Goal: Check status: Check status

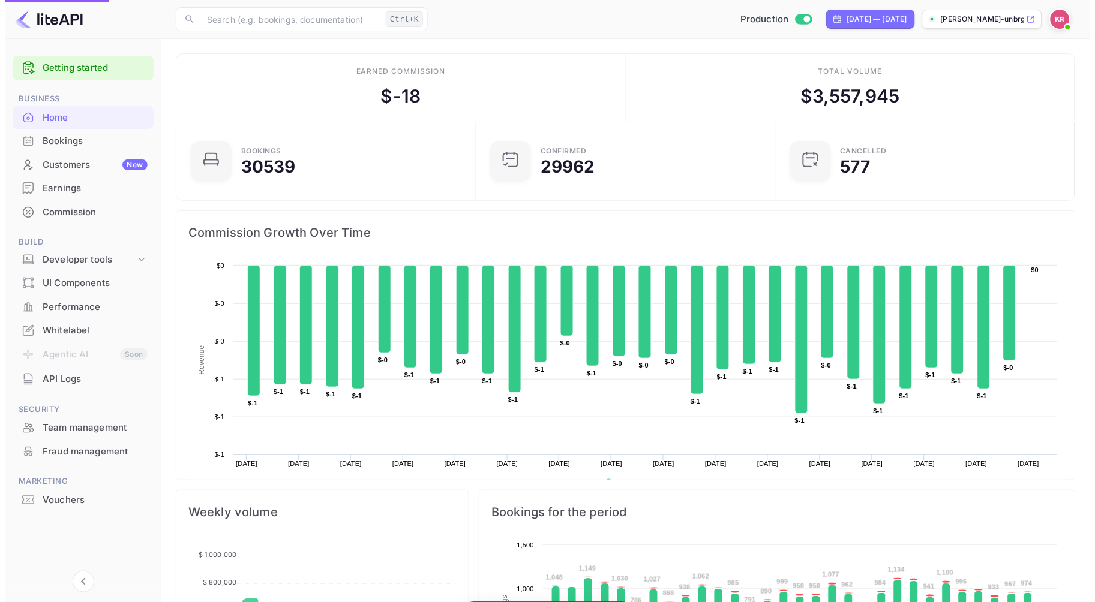
scroll to position [185, 282]
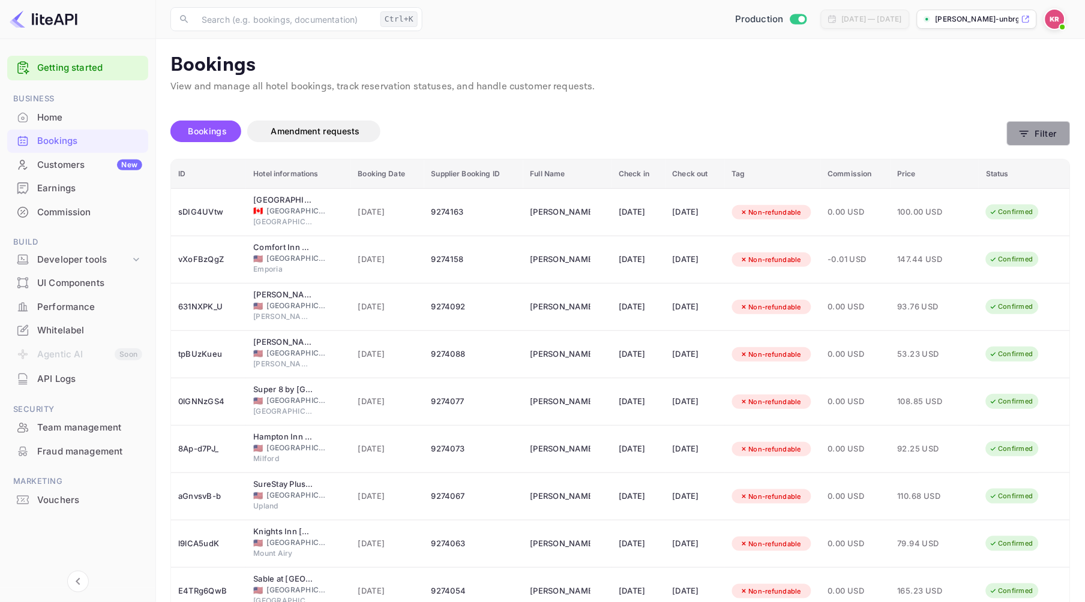
click at [1026, 129] on icon "button" at bounding box center [1024, 134] width 12 height 12
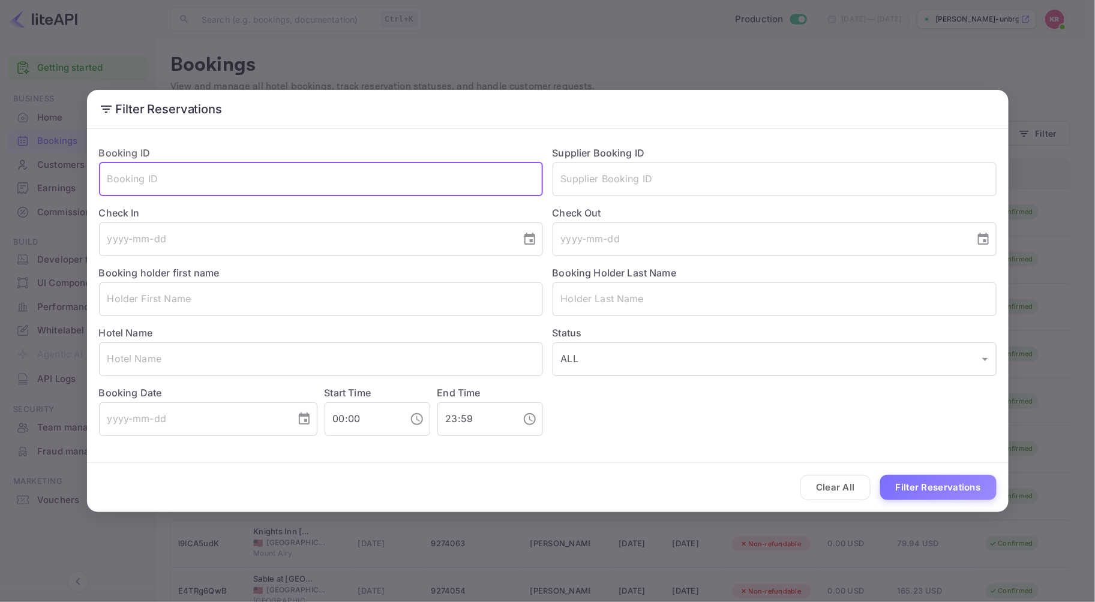
click at [150, 182] on input "text" at bounding box center [321, 180] width 444 height 34
paste input "RvCbzyDcj"
type input "RvCbzyDcj"
click at [880, 475] on button "Filter Reservations" at bounding box center [938, 488] width 116 height 26
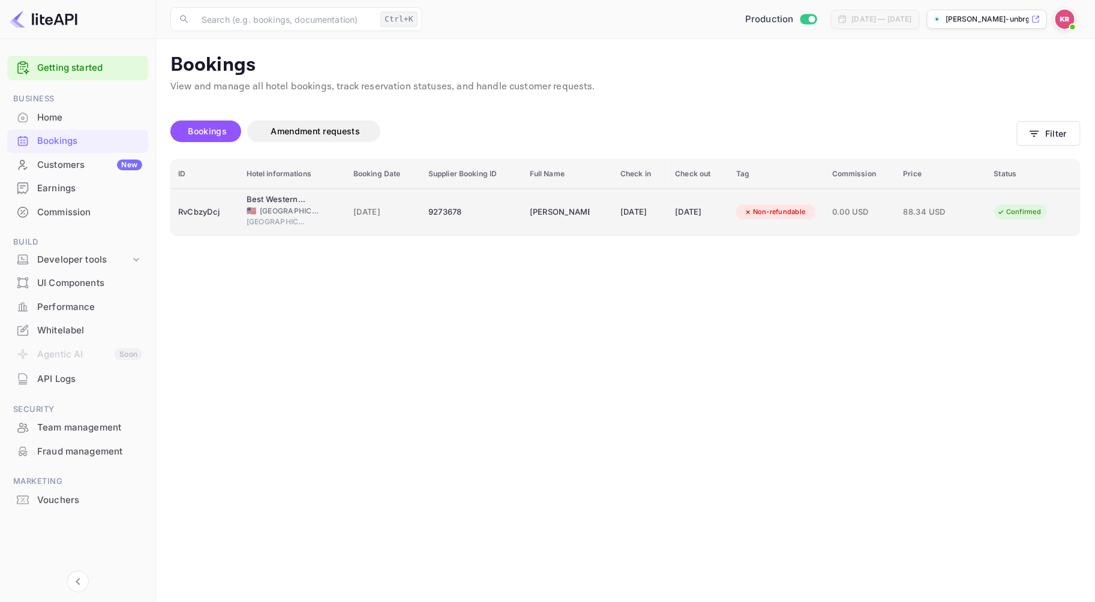
click at [428, 212] on div "9273678" at bounding box center [471, 212] width 87 height 19
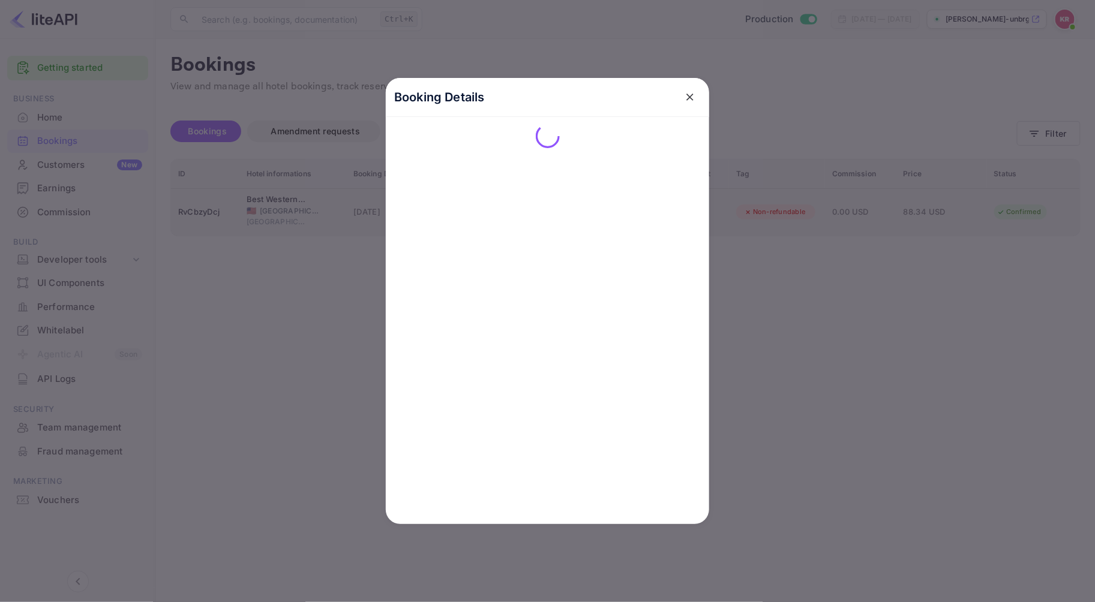
click at [421, 212] on div "Booking Details" at bounding box center [547, 301] width 323 height 446
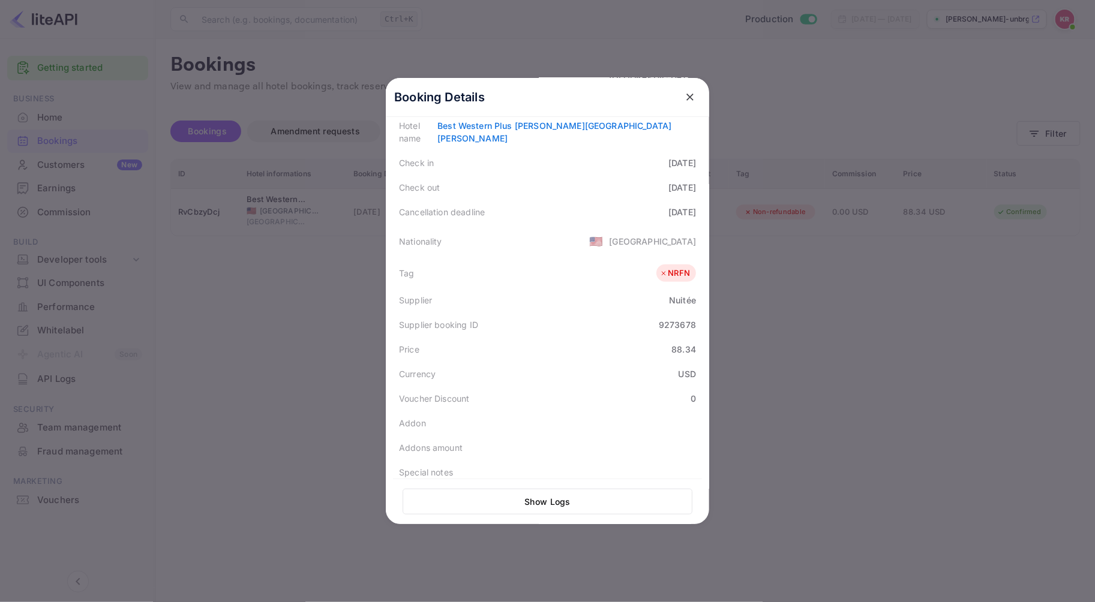
scroll to position [200, 0]
click at [660, 318] on div "9273678" at bounding box center [677, 324] width 37 height 13
copy div "9273678"
click at [686, 98] on icon "close" at bounding box center [689, 97] width 7 height 7
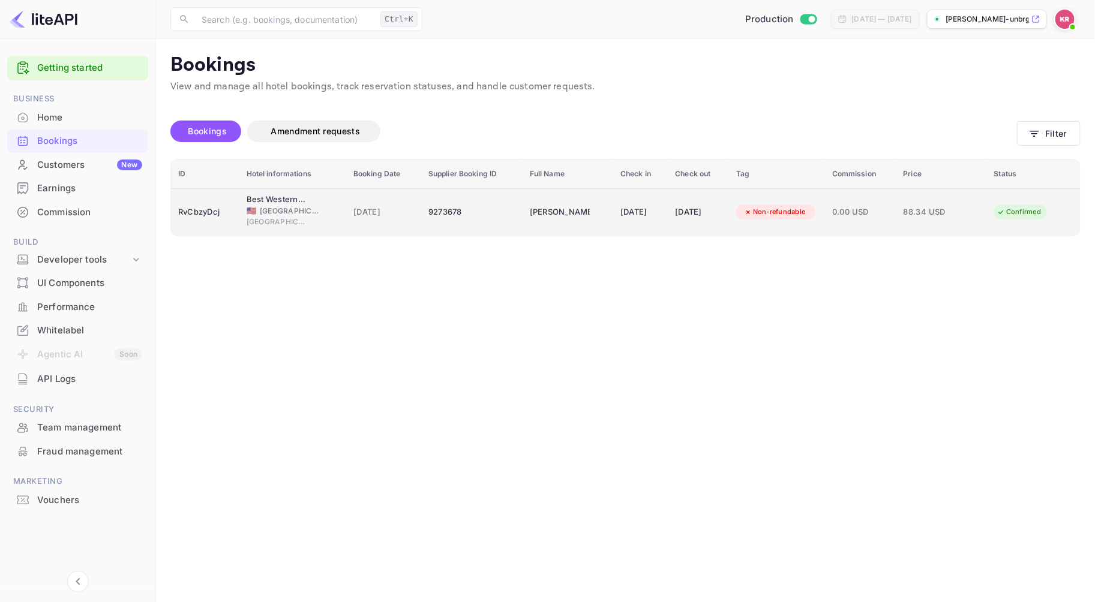
click at [189, 215] on div "RvCbzyDcj" at bounding box center [205, 212] width 54 height 19
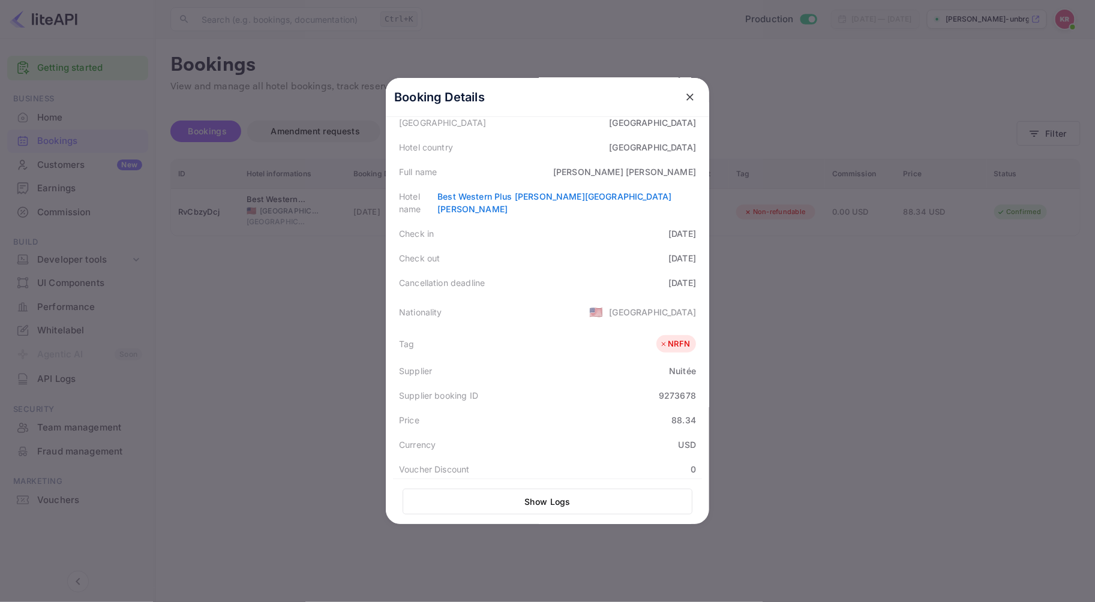
scroll to position [268, 0]
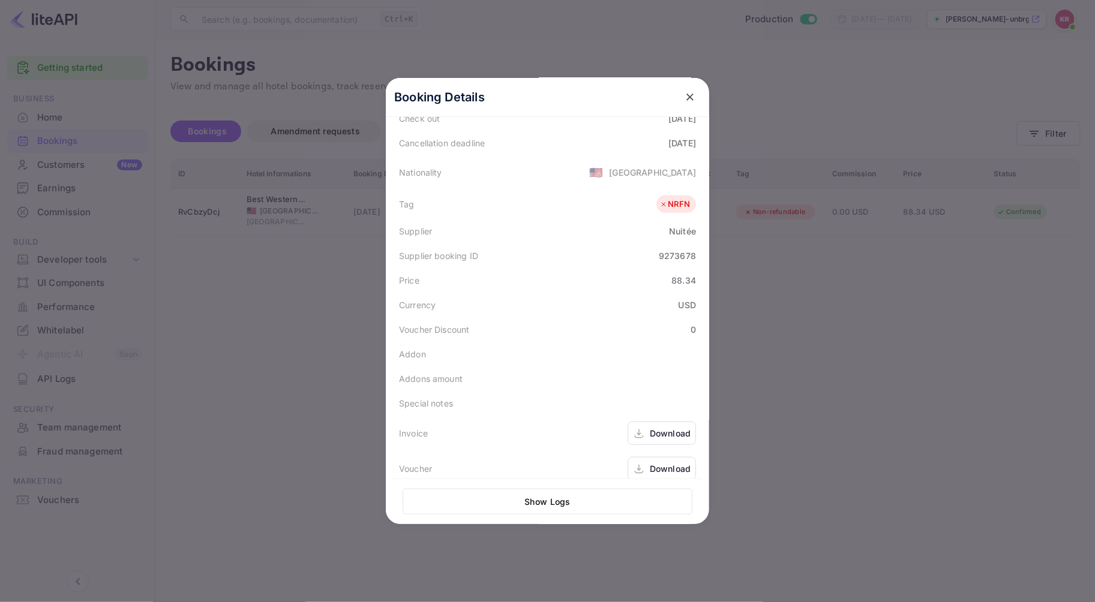
click at [684, 97] on icon "close" at bounding box center [690, 97] width 12 height 12
